Goal: Task Accomplishment & Management: Manage account settings

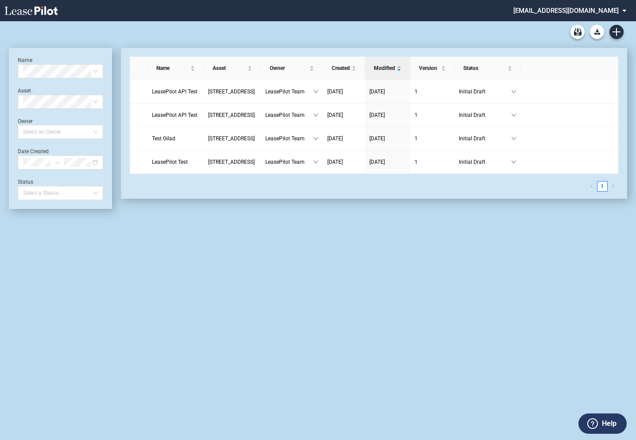
click at [571, 10] on md-select "[EMAIL_ADDRESS][DOMAIN_NAME] Change Password 2-Factor Authentication Admin Area…" at bounding box center [572, 10] width 121 height 20
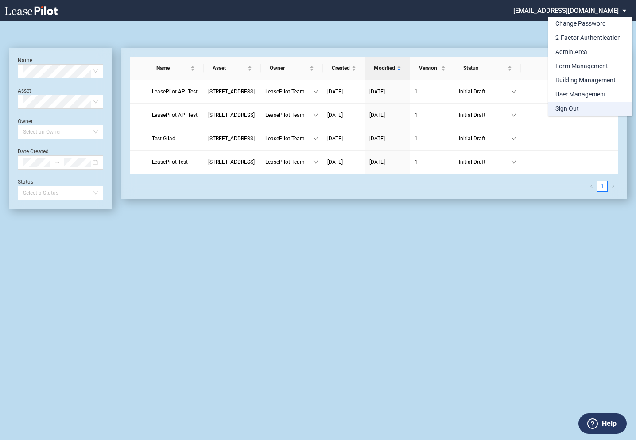
click at [561, 109] on div "Sign Out" at bounding box center [566, 108] width 23 height 9
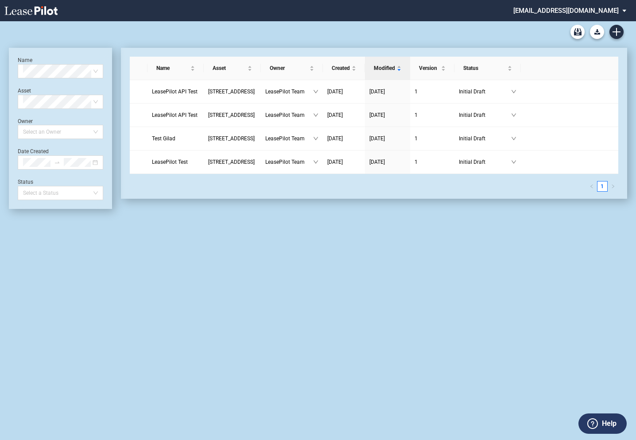
click at [570, 10] on md-select "[EMAIL_ADDRESS][DOMAIN_NAME] Change Password 2-Factor Authentication Admin Area…" at bounding box center [572, 10] width 121 height 20
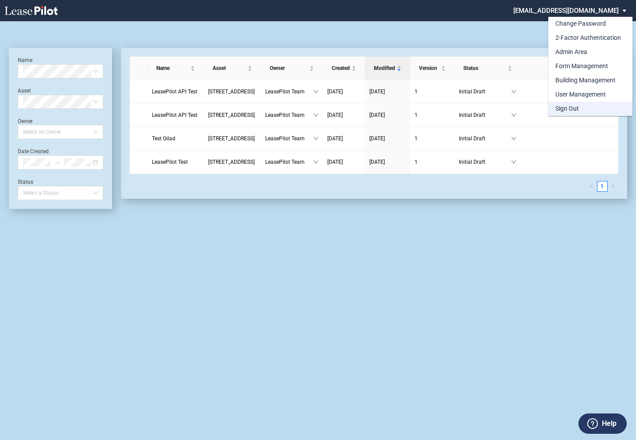
click at [562, 108] on div "Sign Out" at bounding box center [566, 108] width 23 height 9
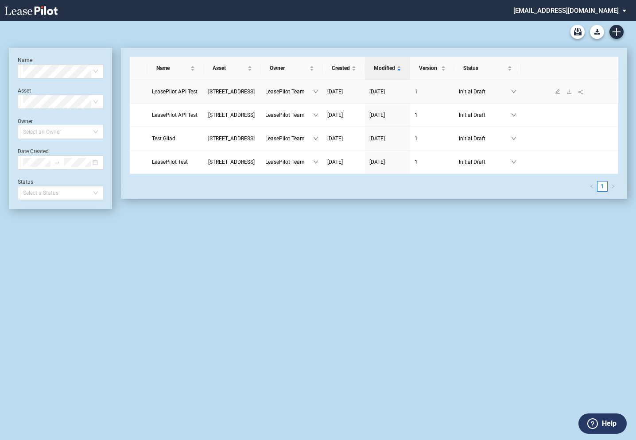
scroll to position [21, 0]
